Goal: Task Accomplishment & Management: Use online tool/utility

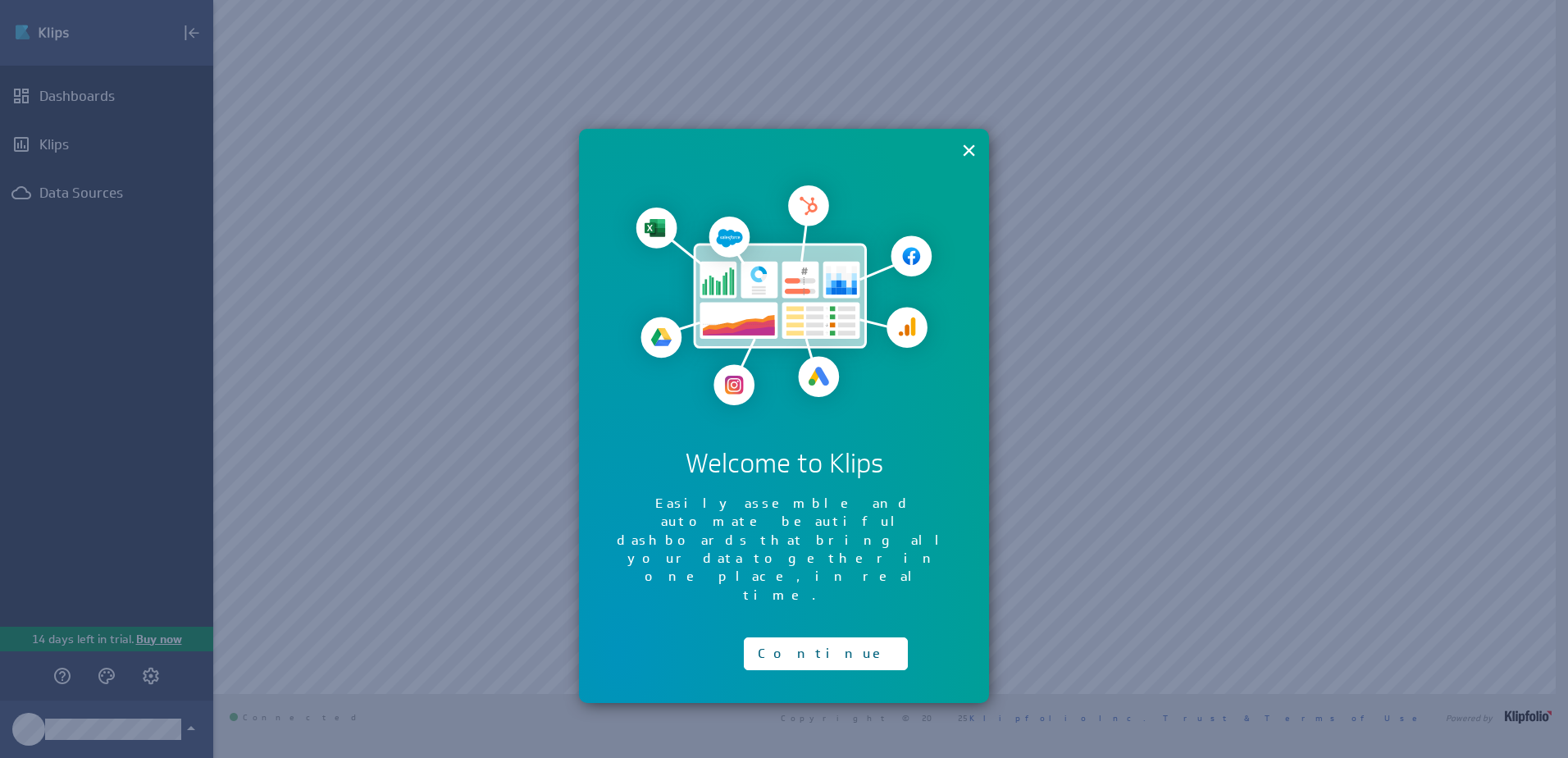
click at [967, 153] on button "×" at bounding box center [969, 149] width 16 height 32
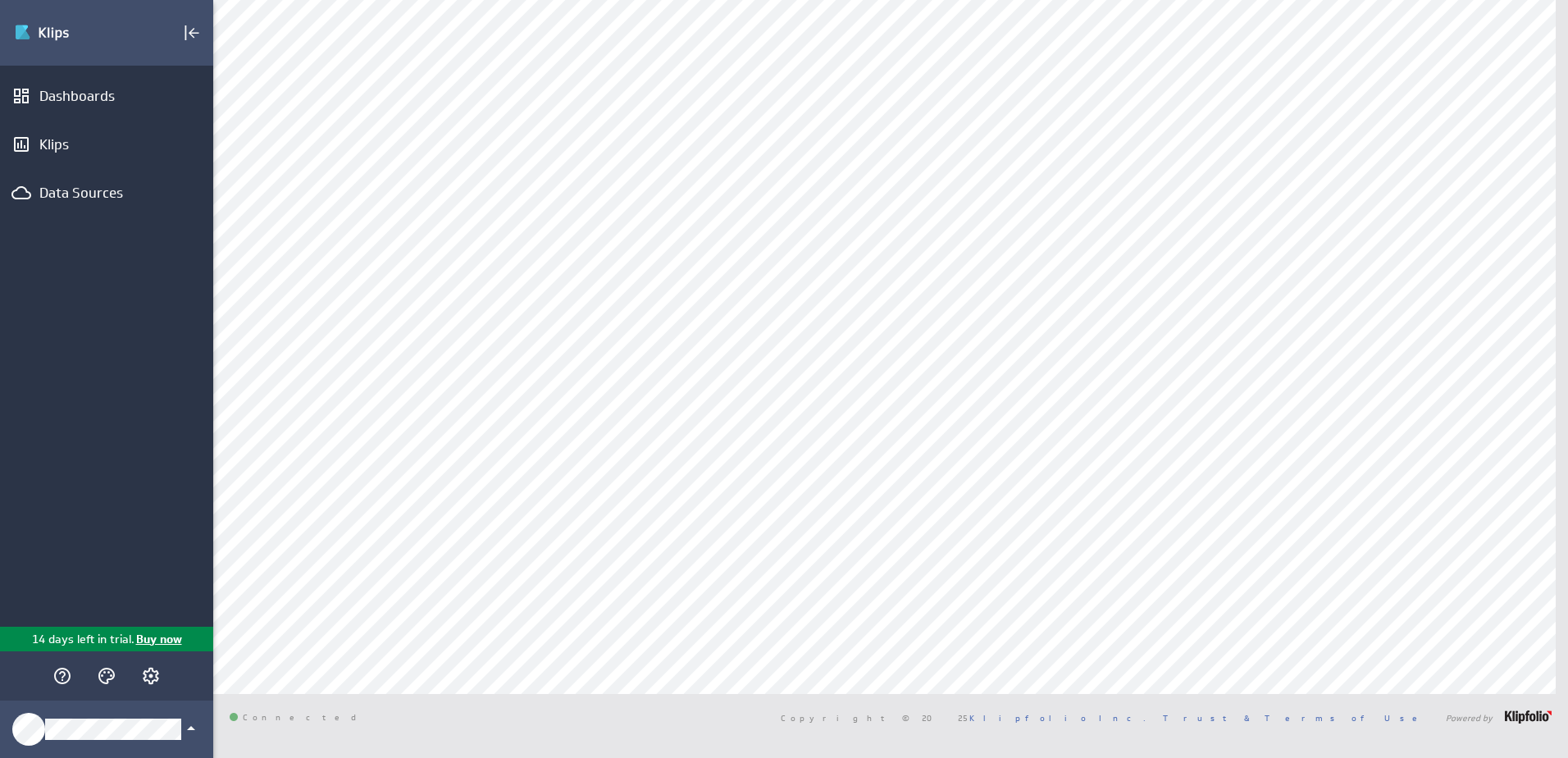
click at [99, 194] on div "Data Sources" at bounding box center [106, 193] width 135 height 18
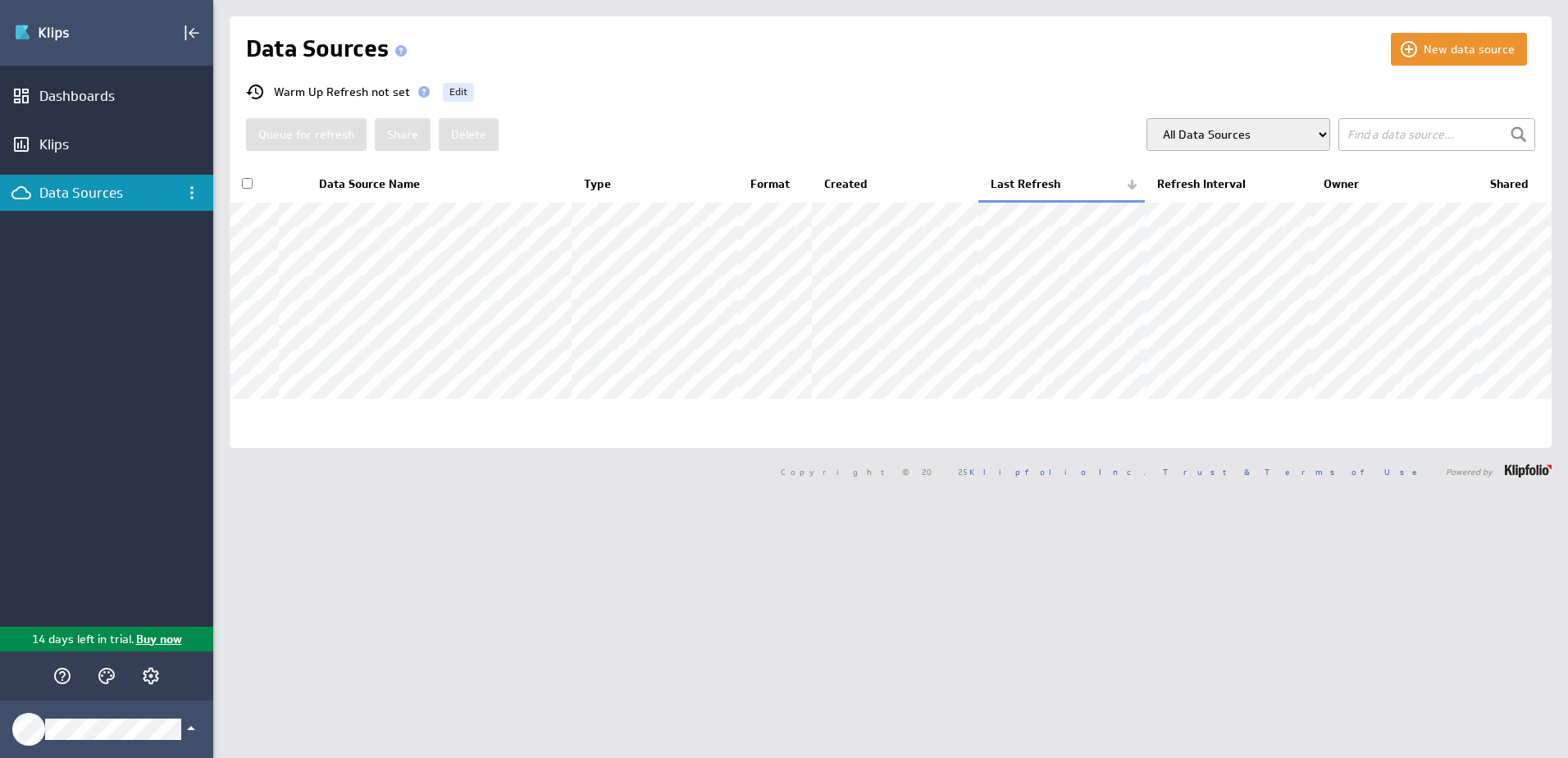
click at [1410, 51] on button "New data source" at bounding box center [1459, 48] width 137 height 32
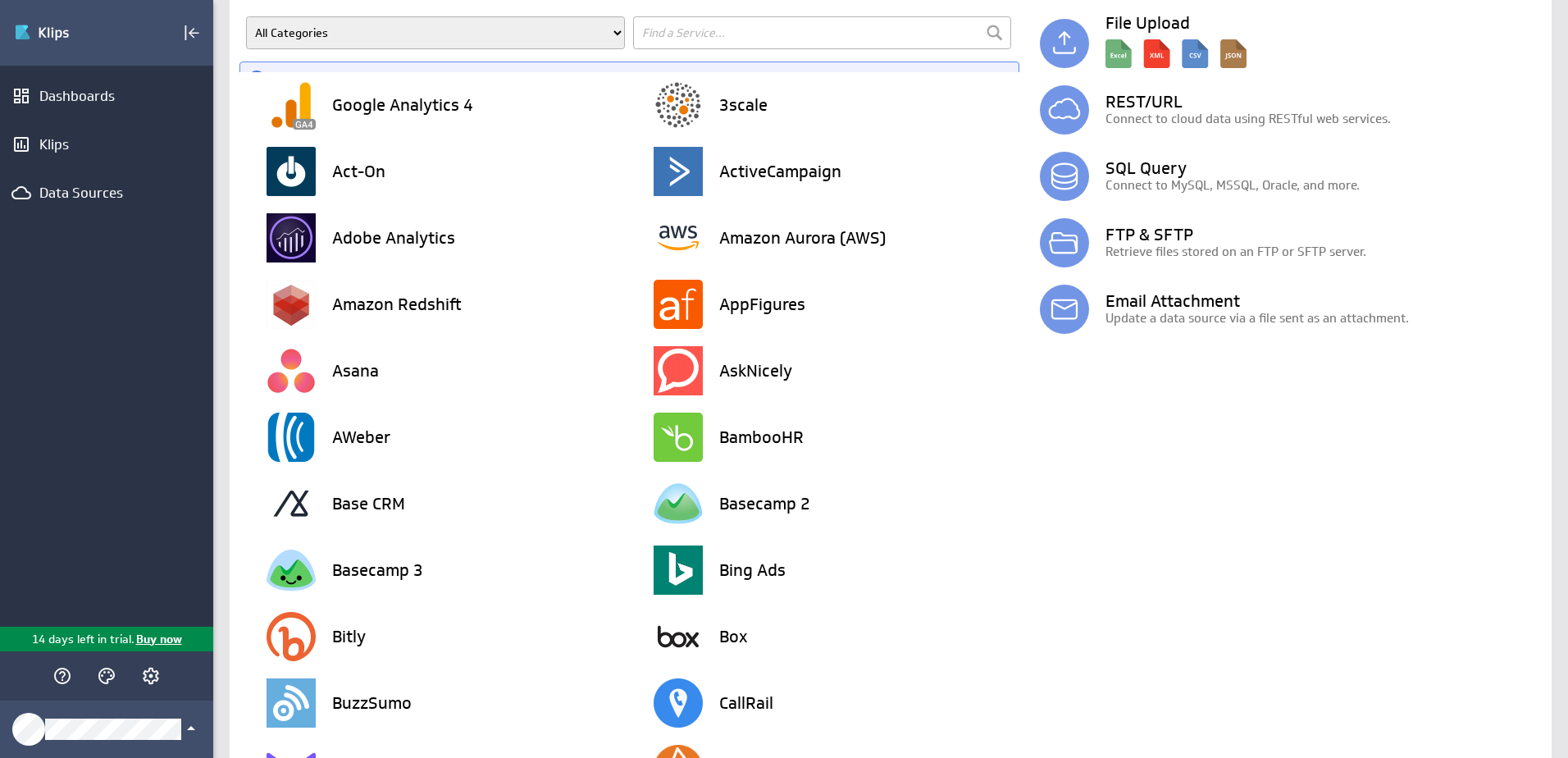
scroll to position [89, 0]
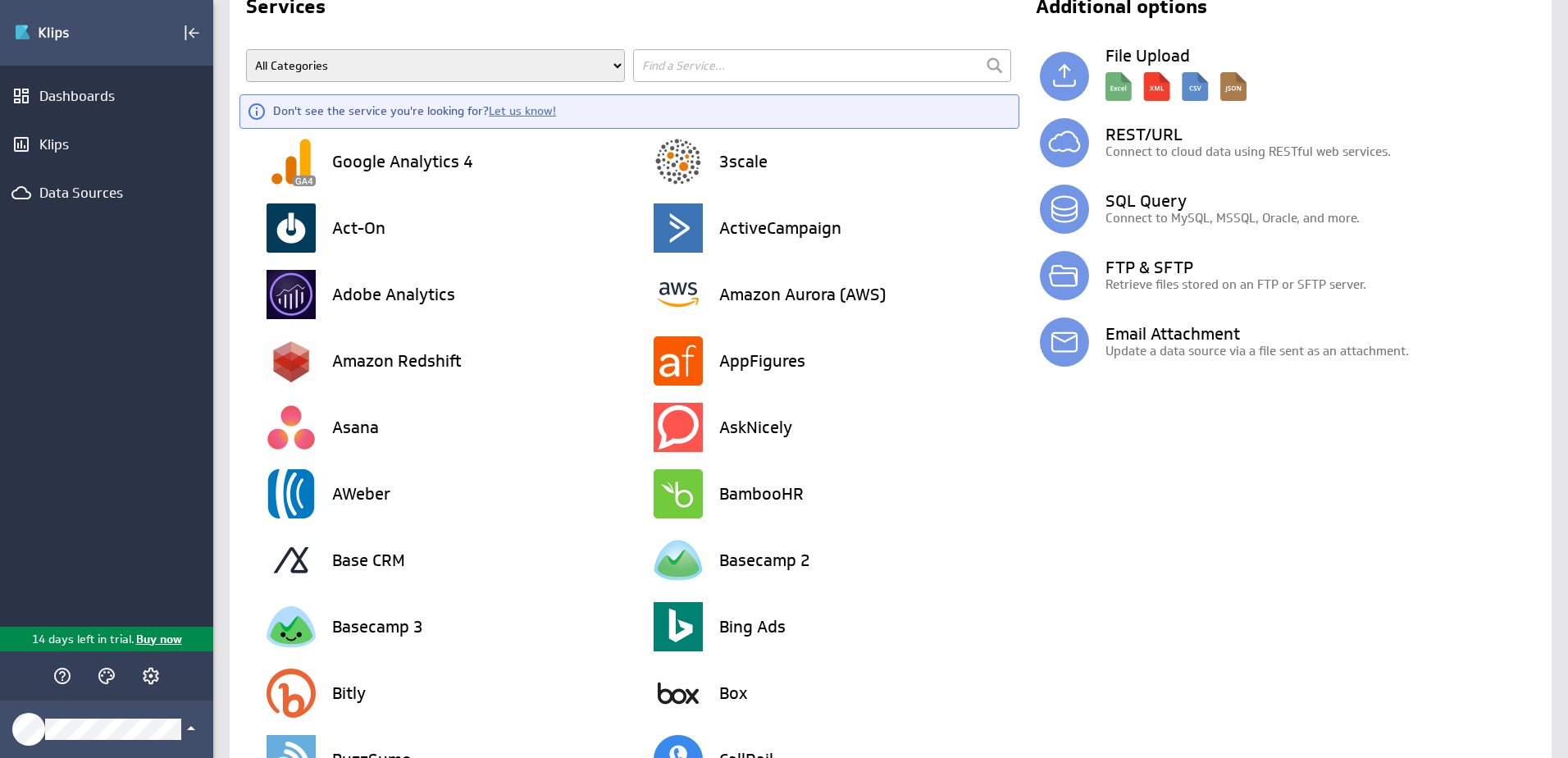
click at [1281, 144] on p "Connect to cloud data using RESTful web services." at bounding box center [1320, 151] width 430 height 18
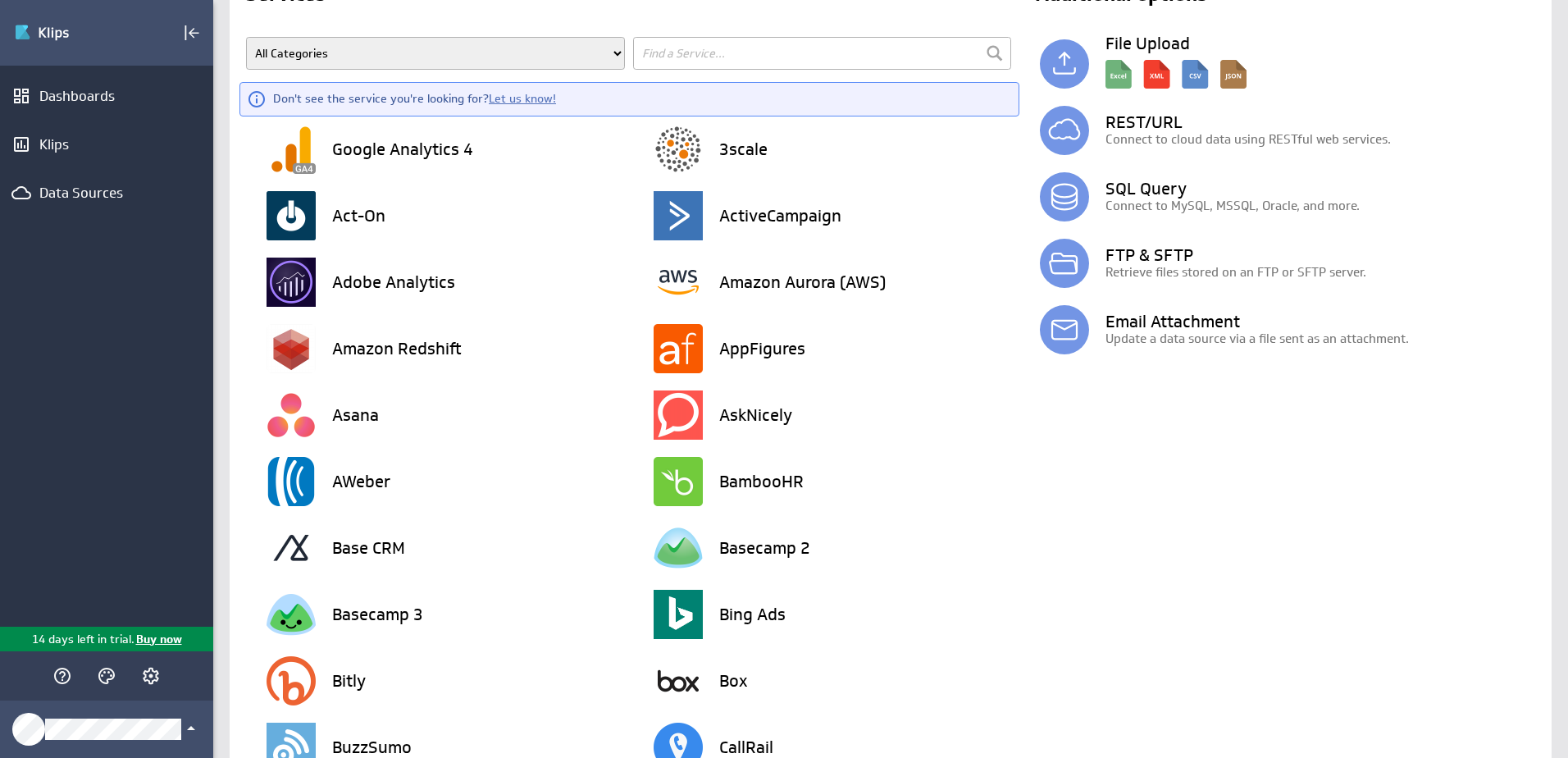
scroll to position [20, 0]
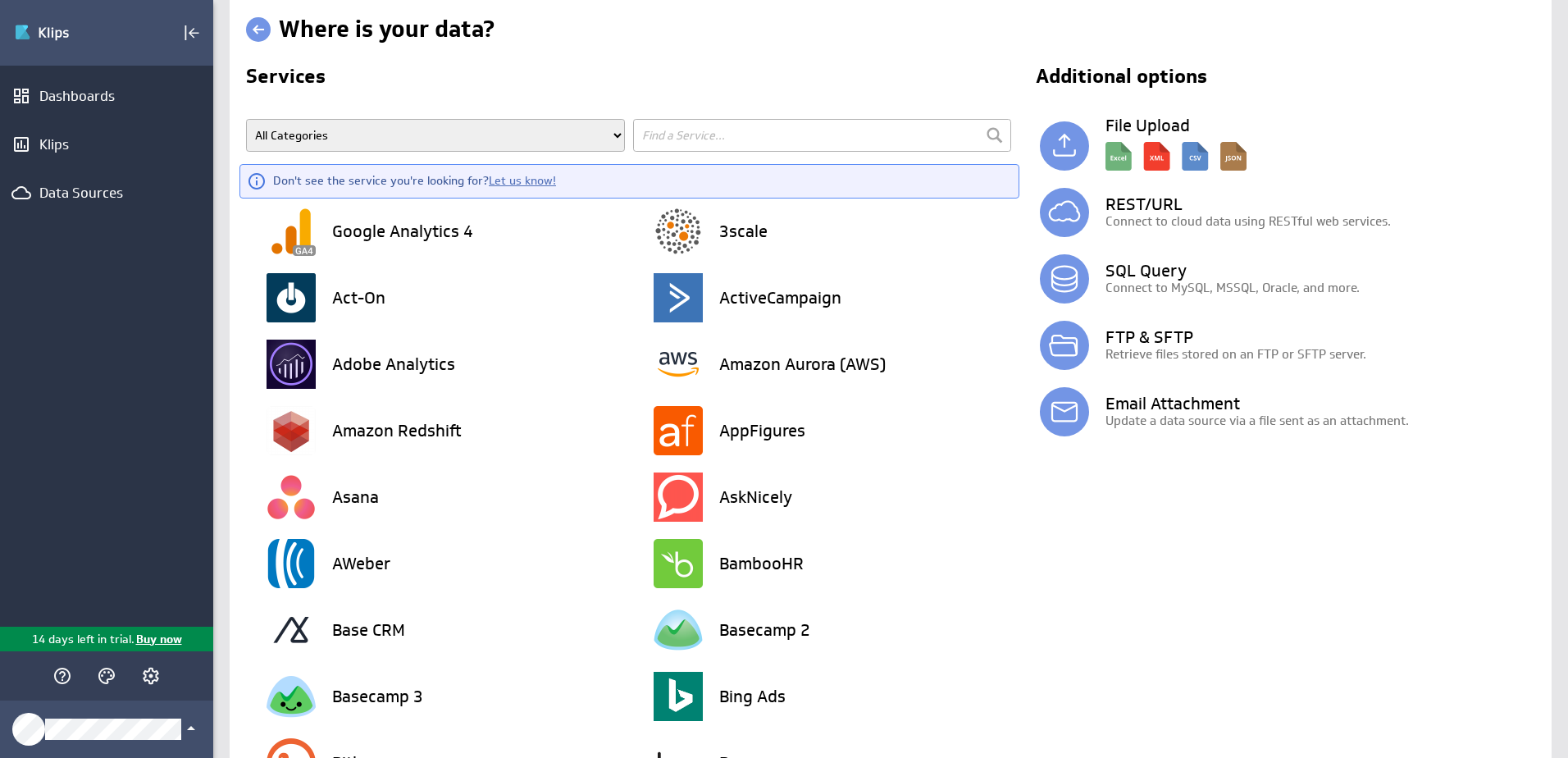
click at [684, 135] on input "text" at bounding box center [822, 135] width 378 height 32
type input "share"
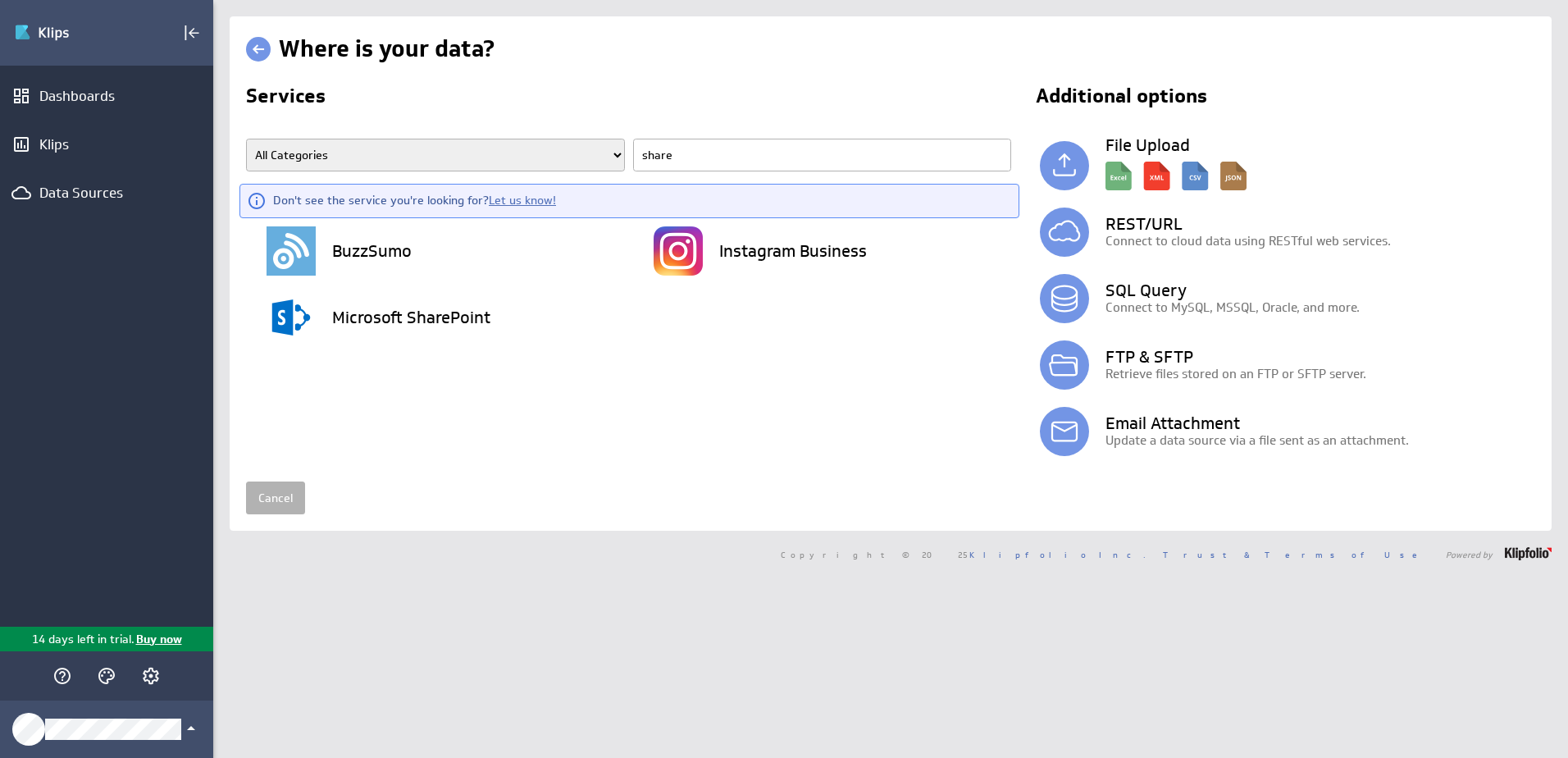
click at [431, 324] on h3 "Microsoft SharePoint" at bounding box center [411, 318] width 158 height 17
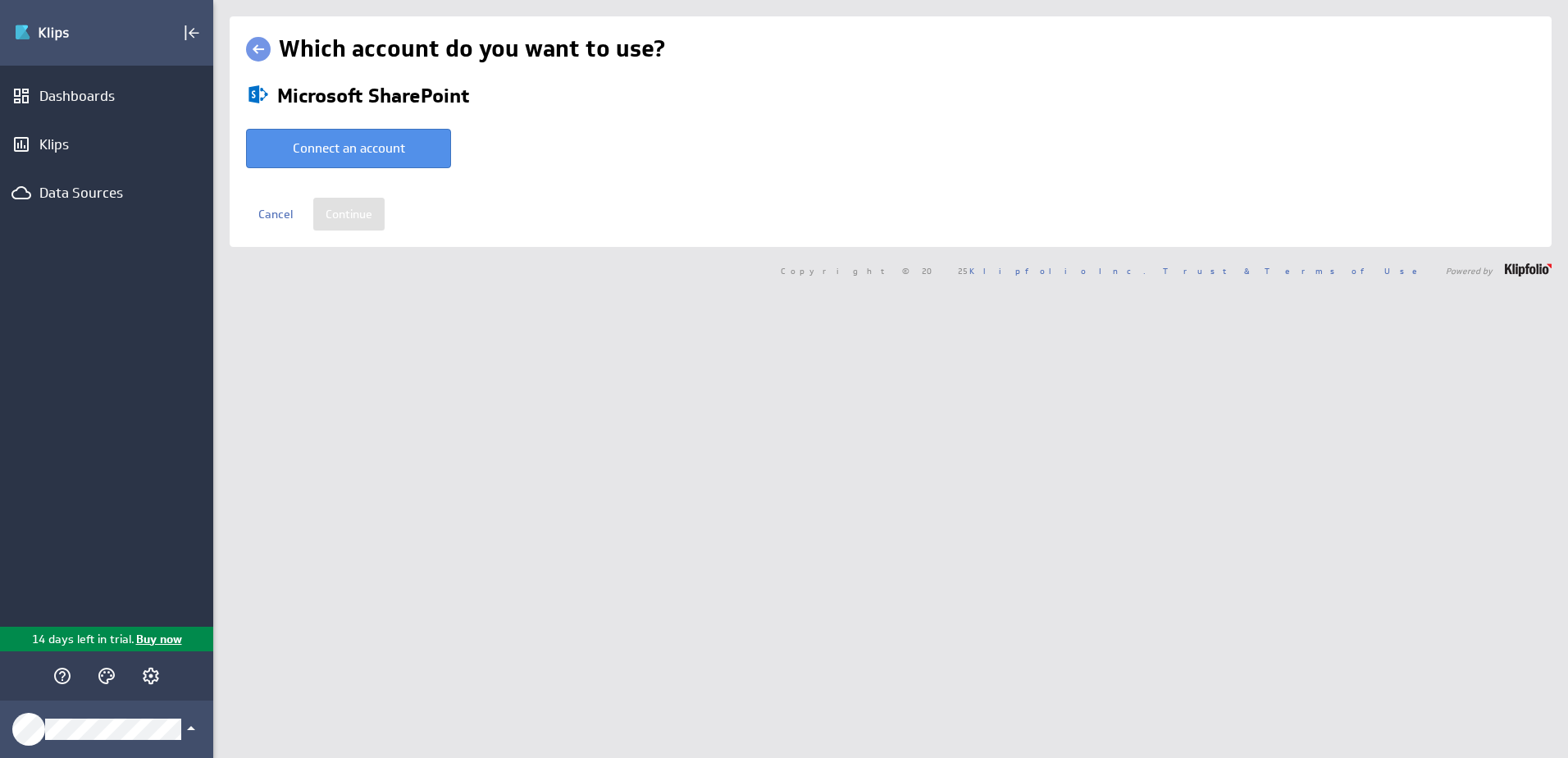
click at [372, 152] on button "Connect an account" at bounding box center [348, 148] width 205 height 39
